Goal: Information Seeking & Learning: Learn about a topic

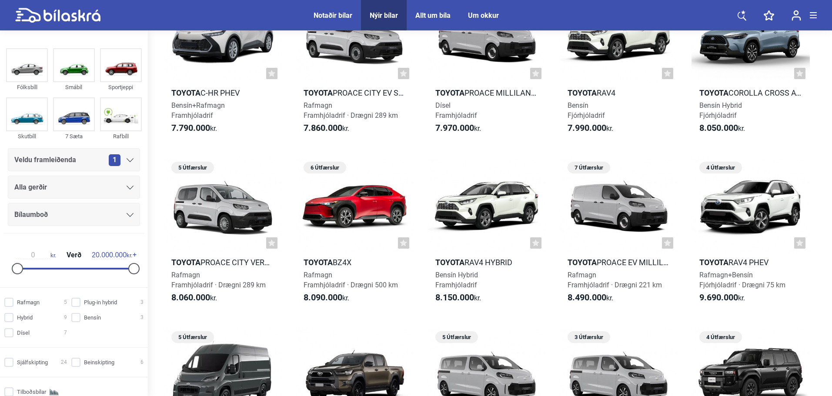
scroll to position [724, 0]
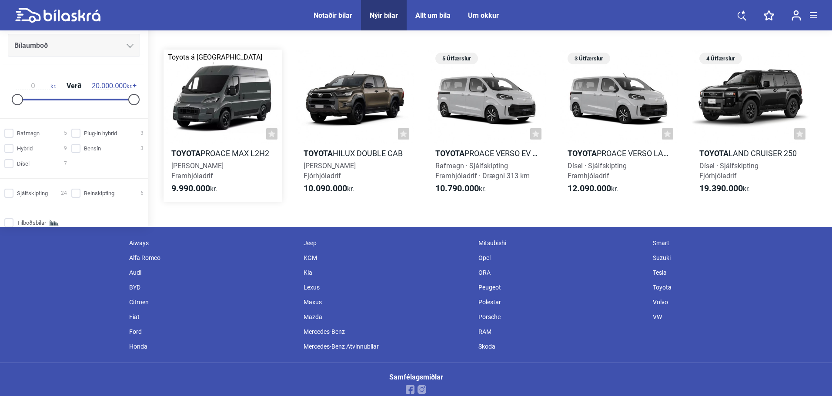
click at [224, 99] on div at bounding box center [223, 97] width 118 height 94
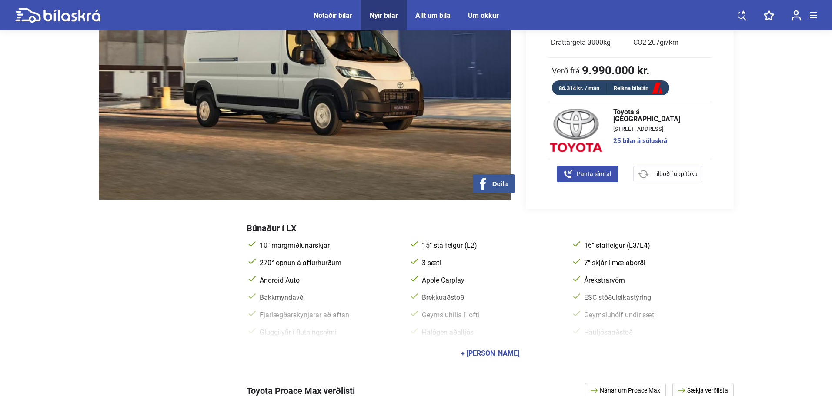
scroll to position [217, 0]
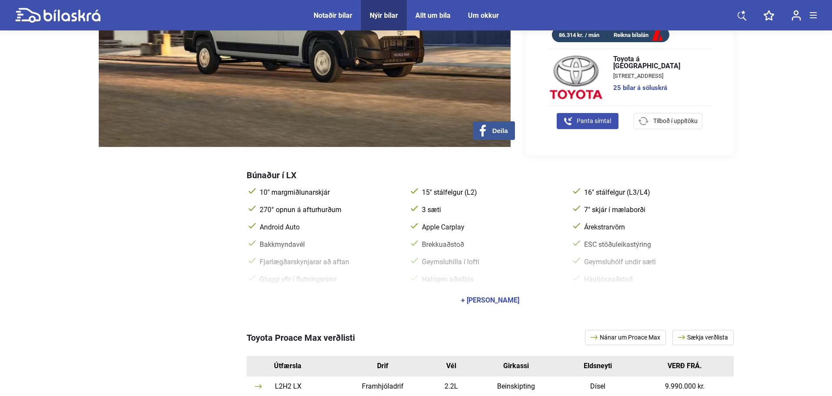
click at [506, 295] on div "+ Sýna allan búnað" at bounding box center [490, 300] width 487 height 24
click at [501, 303] on div "+ Sýna allan búnað" at bounding box center [490, 300] width 58 height 7
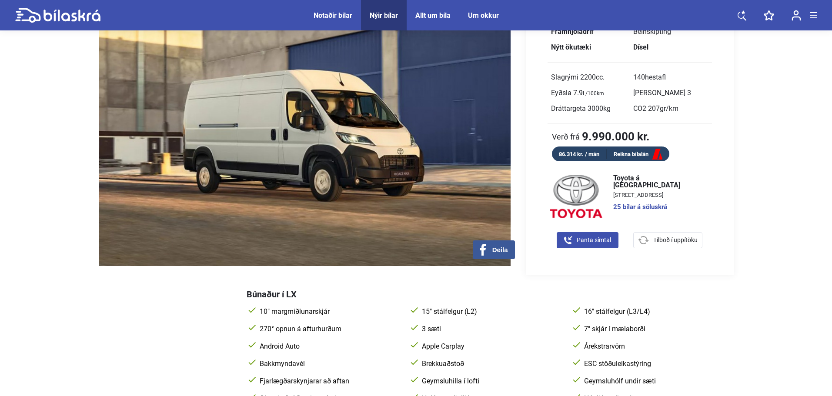
scroll to position [0, 0]
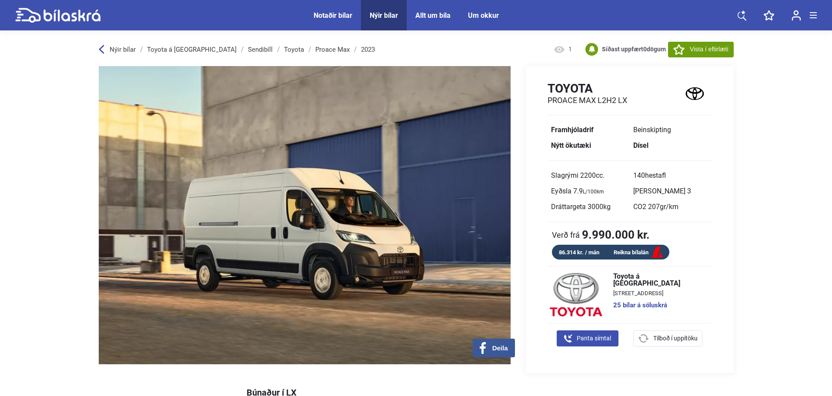
click at [284, 50] on link "Toyota" at bounding box center [294, 49] width 20 height 7
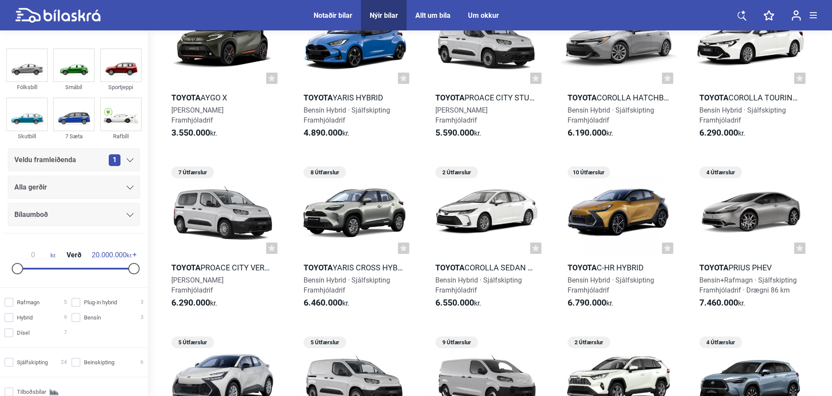
click at [84, 193] on div "Alla gerðir" at bounding box center [74, 187] width 132 height 23
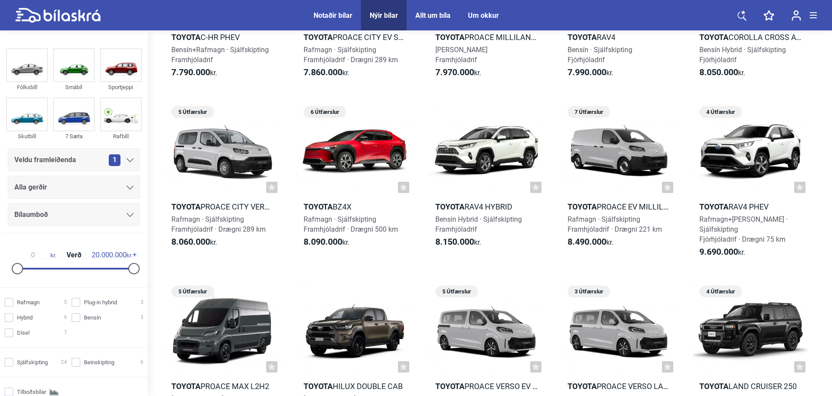
scroll to position [361, 0]
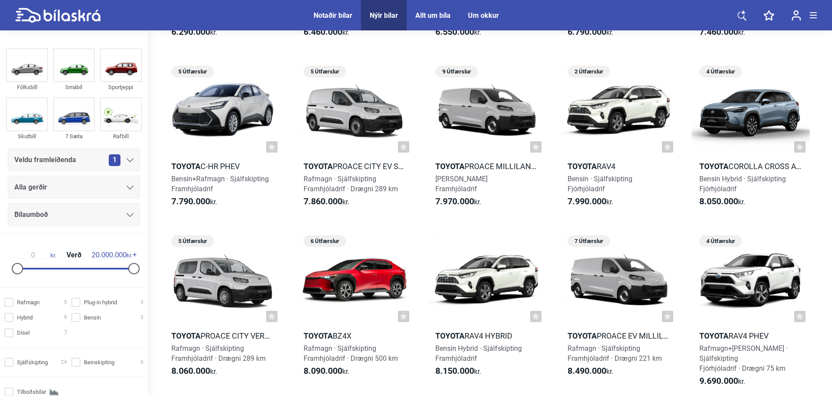
click at [83, 182] on div "Alla gerðir" at bounding box center [73, 187] width 119 height 12
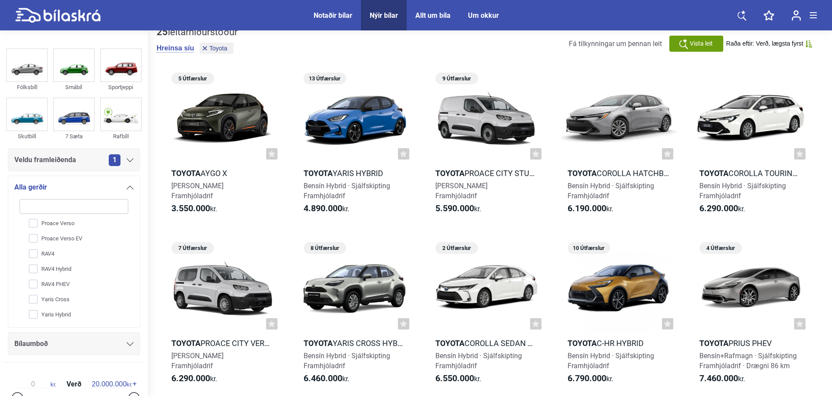
scroll to position [0, 0]
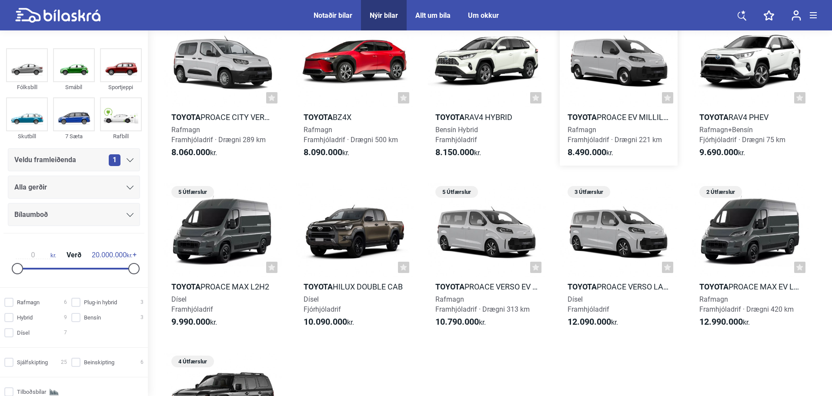
scroll to position [524, 0]
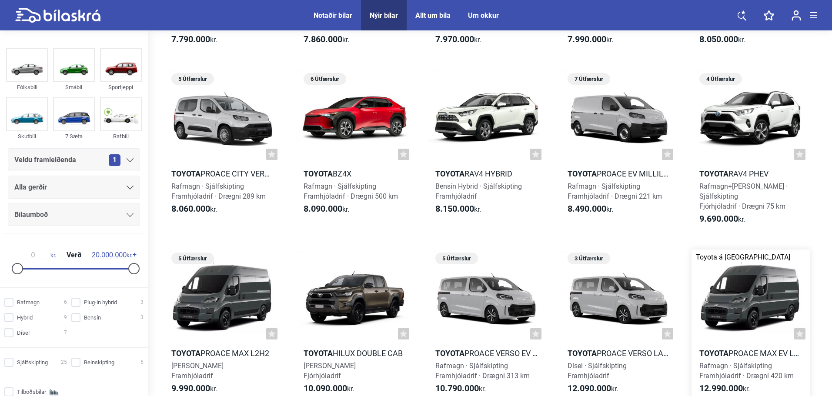
click at [748, 289] on div at bounding box center [750, 297] width 118 height 94
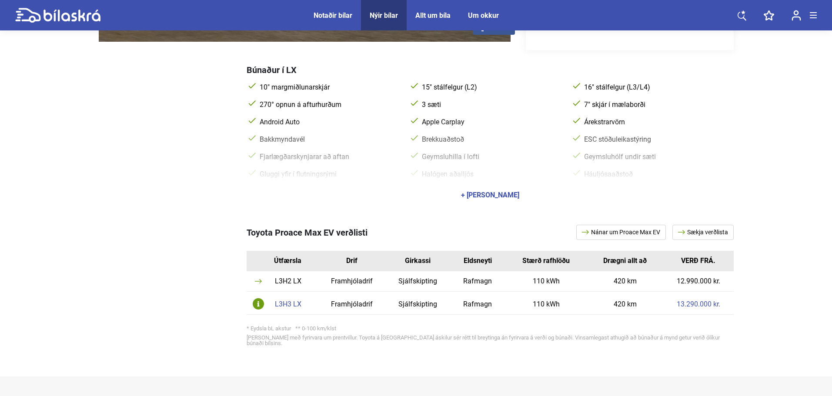
scroll to position [145, 0]
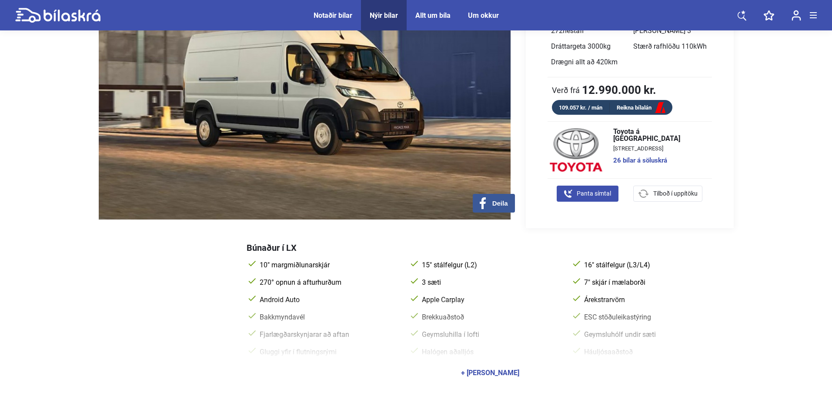
click at [512, 374] on div "+ Sýna allan búnað" at bounding box center [490, 373] width 58 height 7
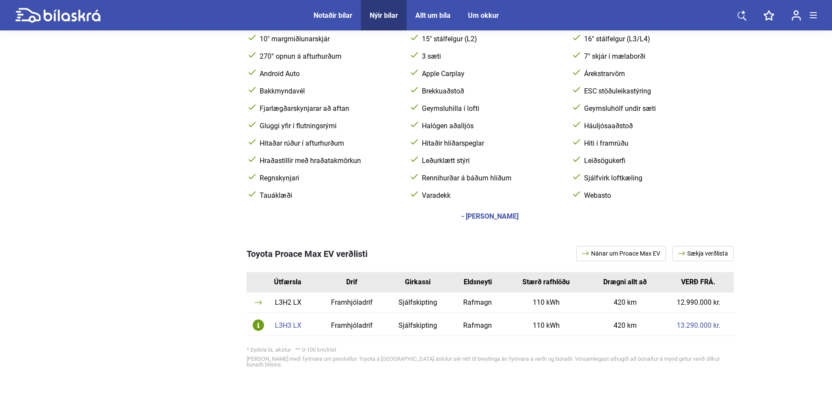
scroll to position [507, 0]
